Goal: Find specific page/section: Find specific page/section

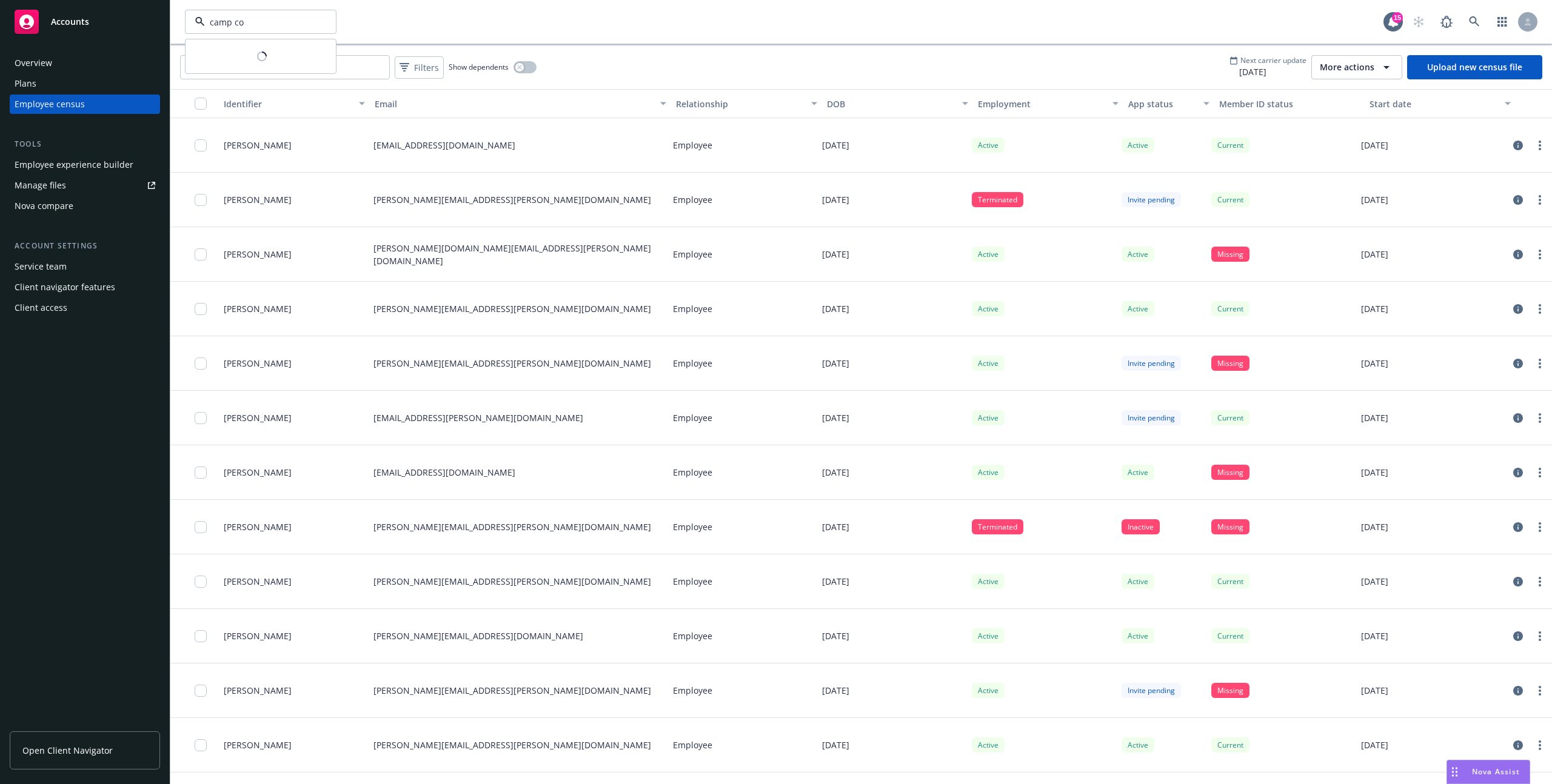
type input "camp con"
click at [223, 63] on div "Camp Construction" at bounding box center [237, 56] width 88 height 18
